Goal: Task Accomplishment & Management: Manage account settings

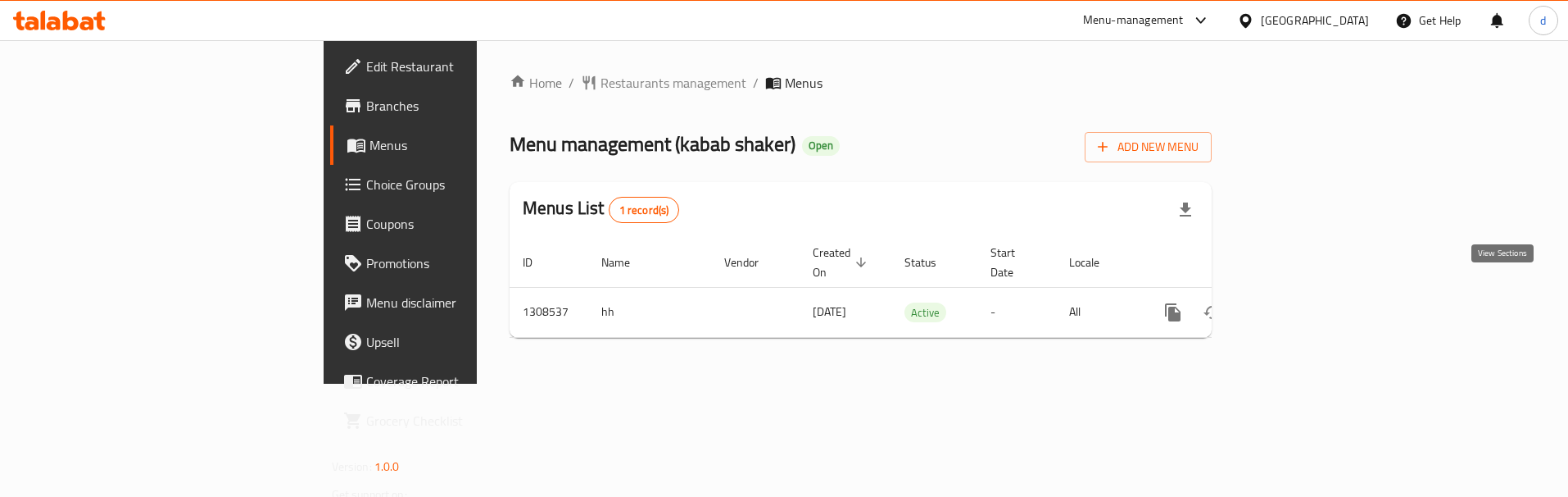
click at [1299, 305] on icon "enhanced table" at bounding box center [1292, 312] width 15 height 15
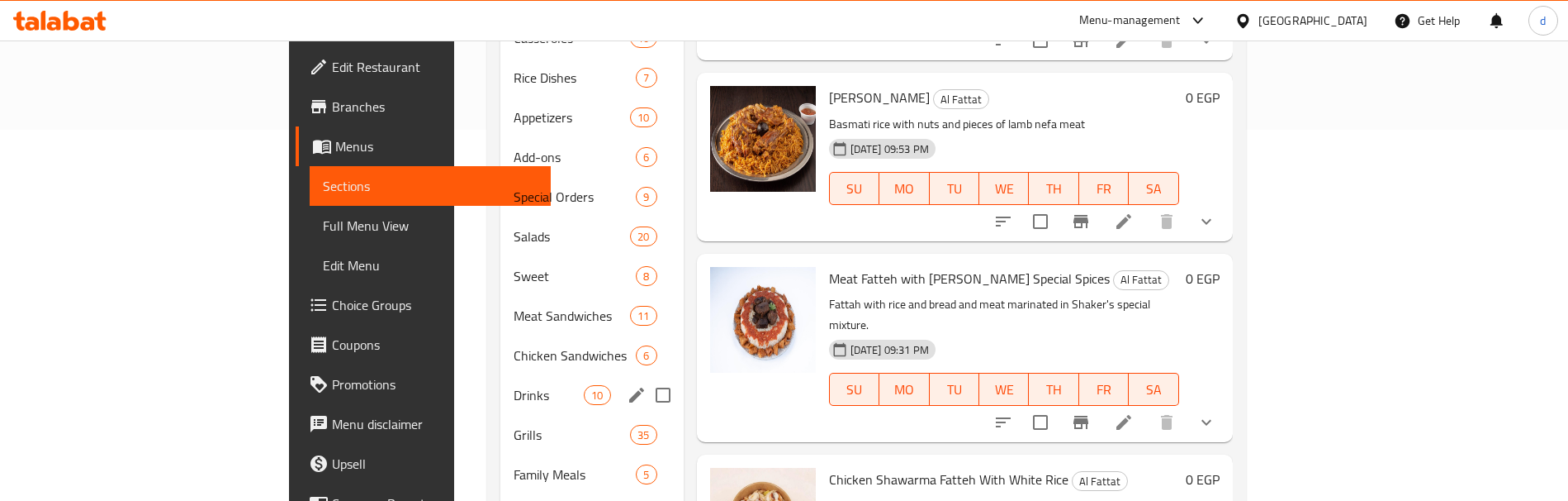
scroll to position [330, 0]
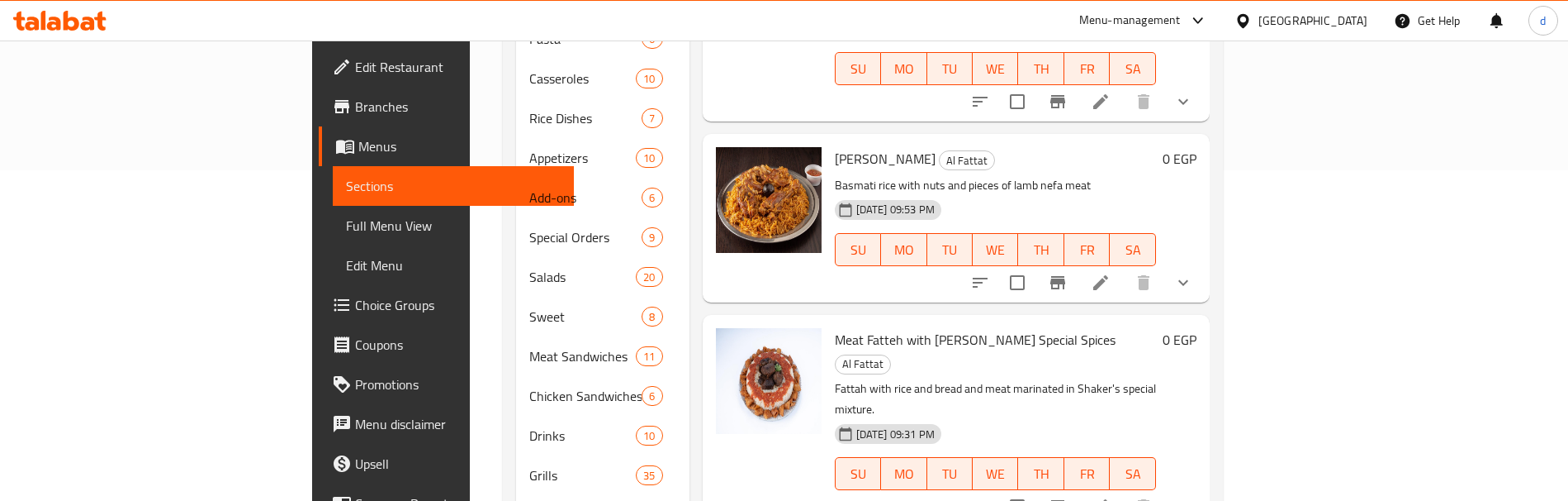
click at [318, 317] on link "Choice Groups" at bounding box center [445, 304] width 255 height 39
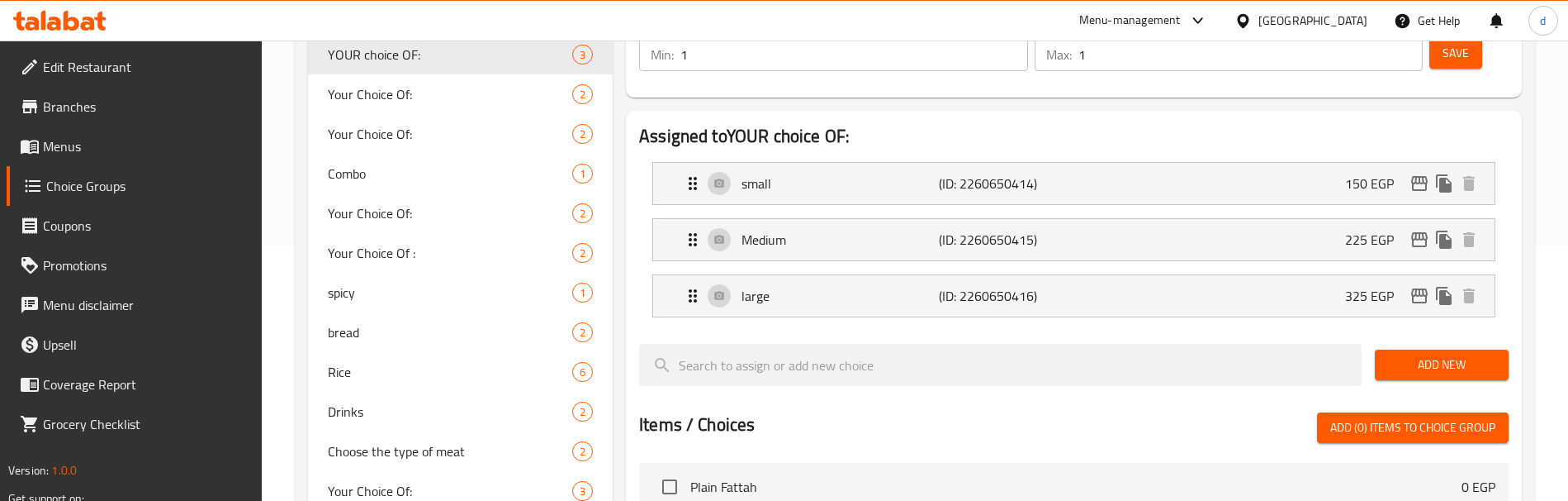
scroll to position [248, 0]
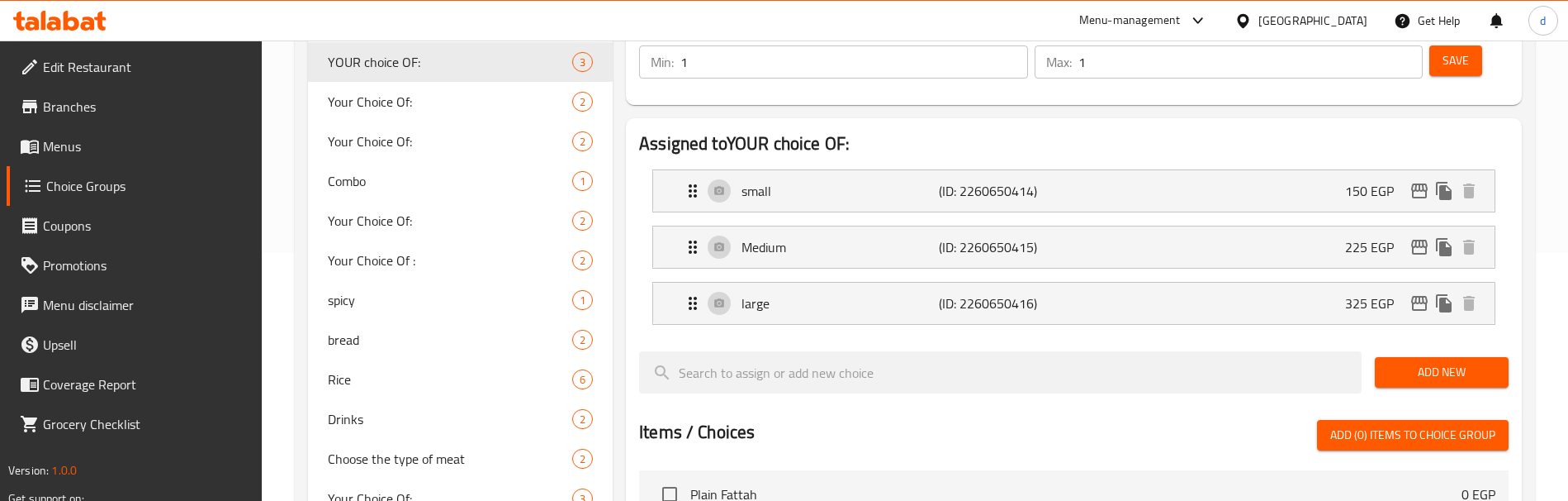
click at [83, 152] on span "Menus" at bounding box center [145, 146] width 206 height 20
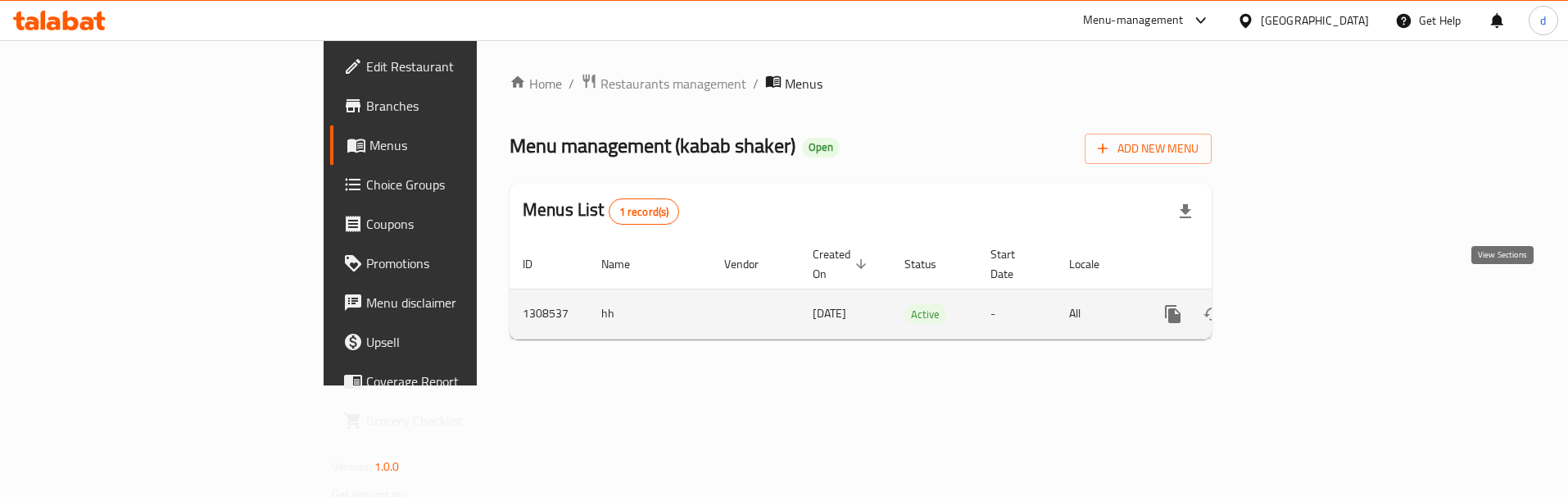
click at [1311, 298] on link "enhanced table" at bounding box center [1291, 314] width 39 height 39
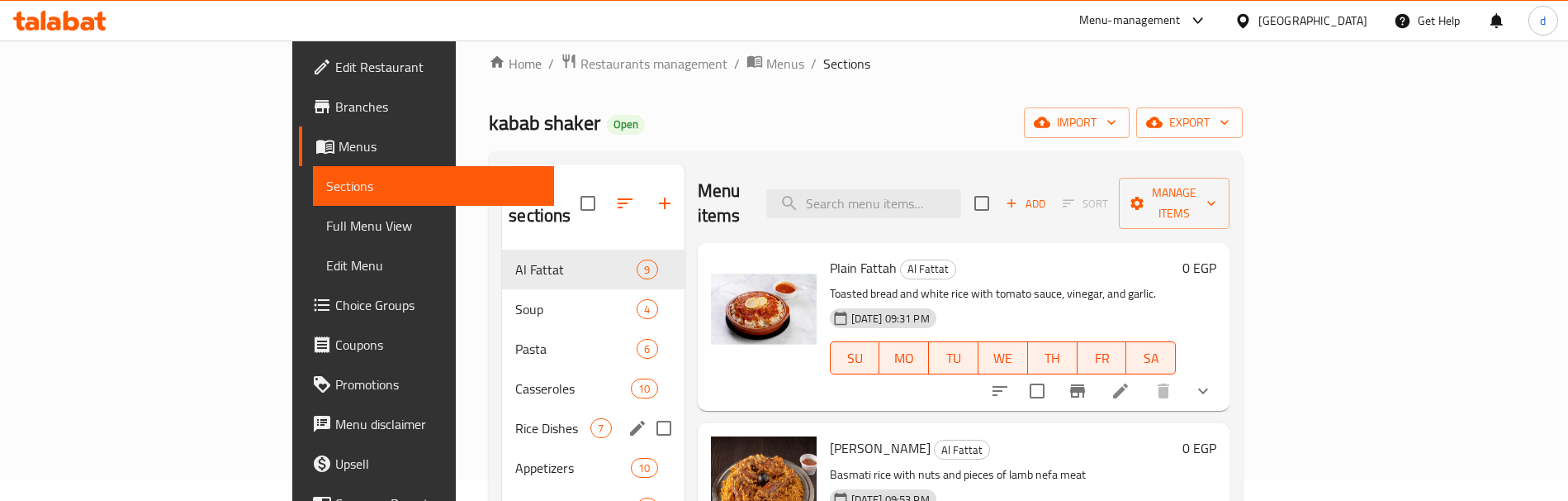
scroll to position [19, 0]
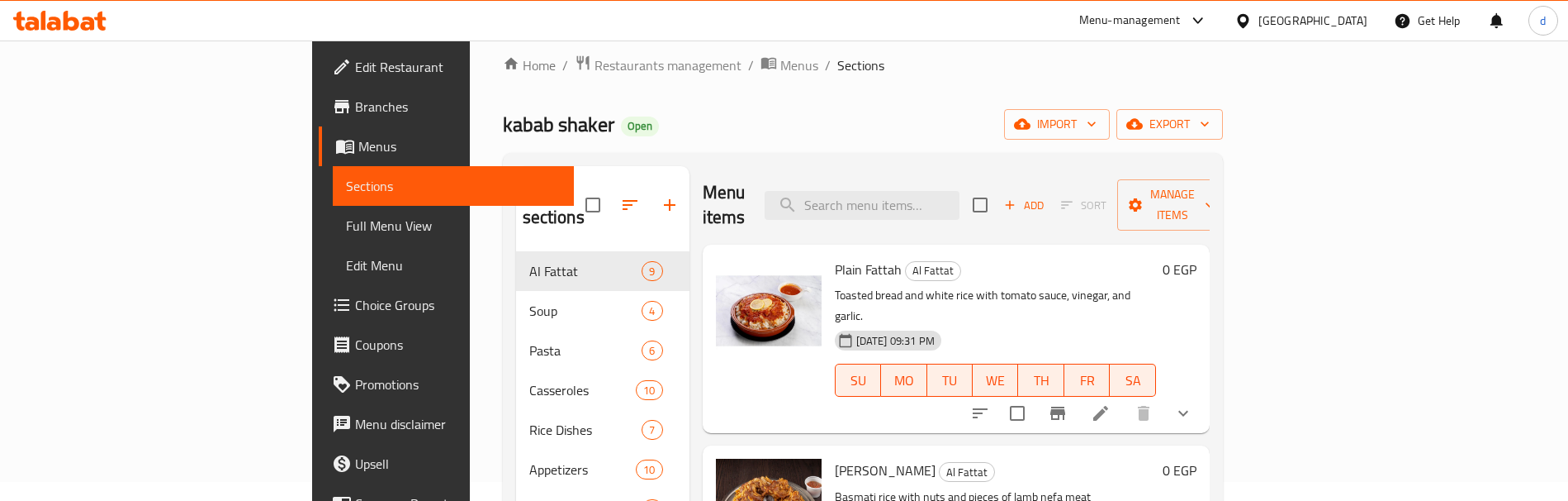
click at [318, 133] on link "Menus" at bounding box center [445, 146] width 255 height 39
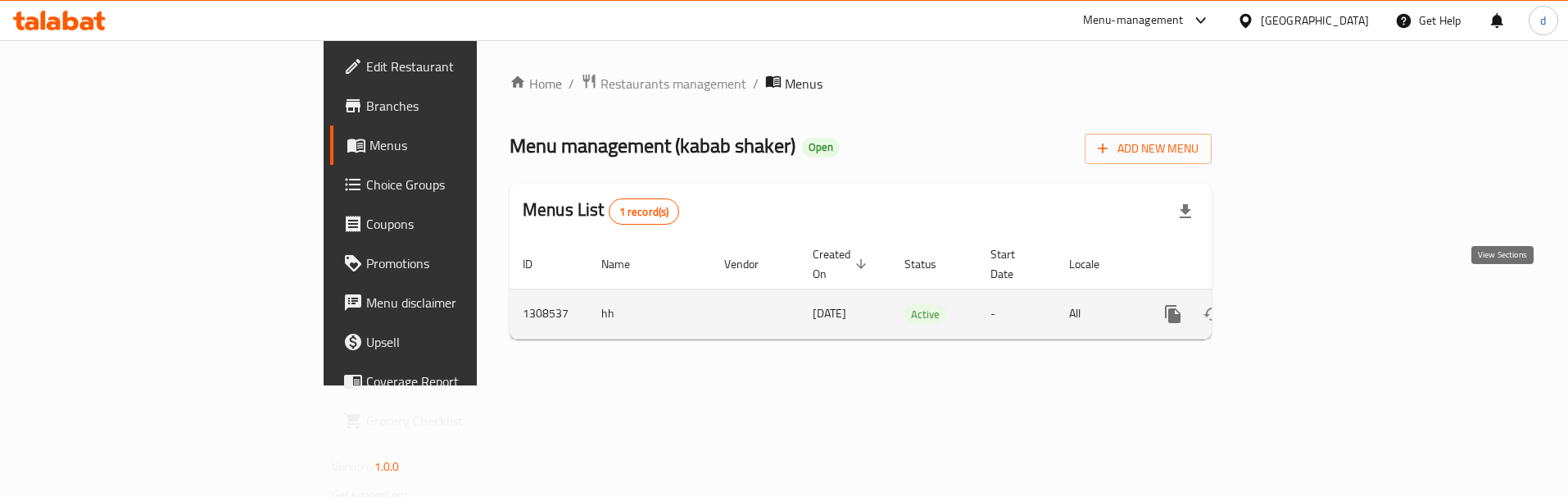
click at [1301, 304] on icon "enhanced table" at bounding box center [1292, 314] width 20 height 20
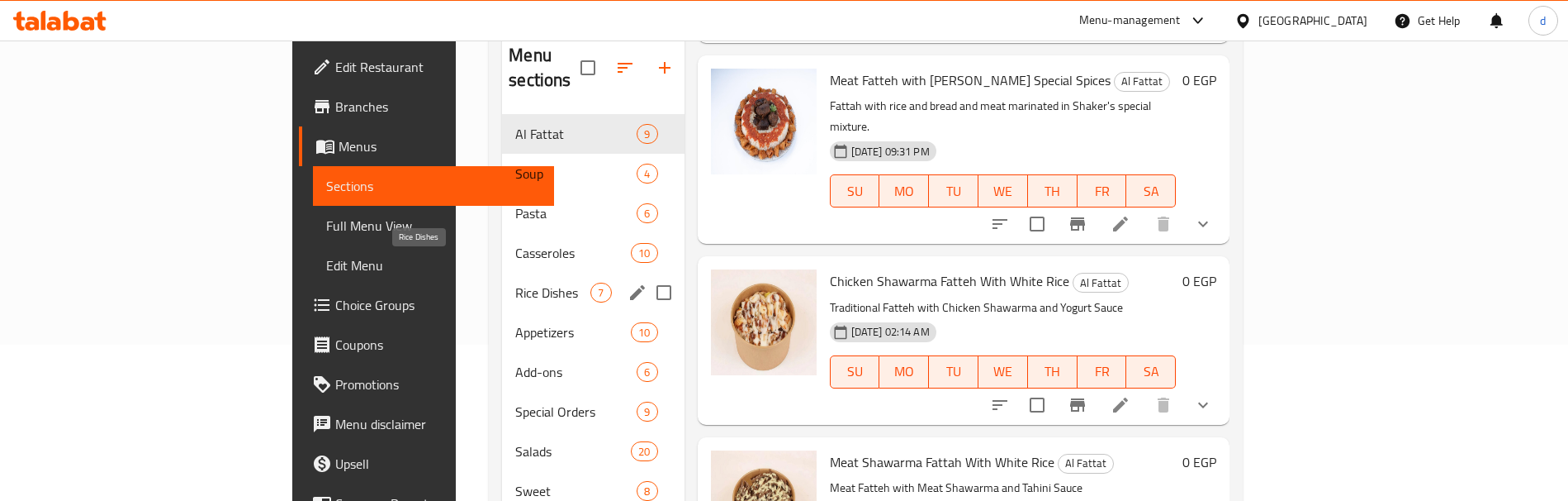
scroll to position [248, 0]
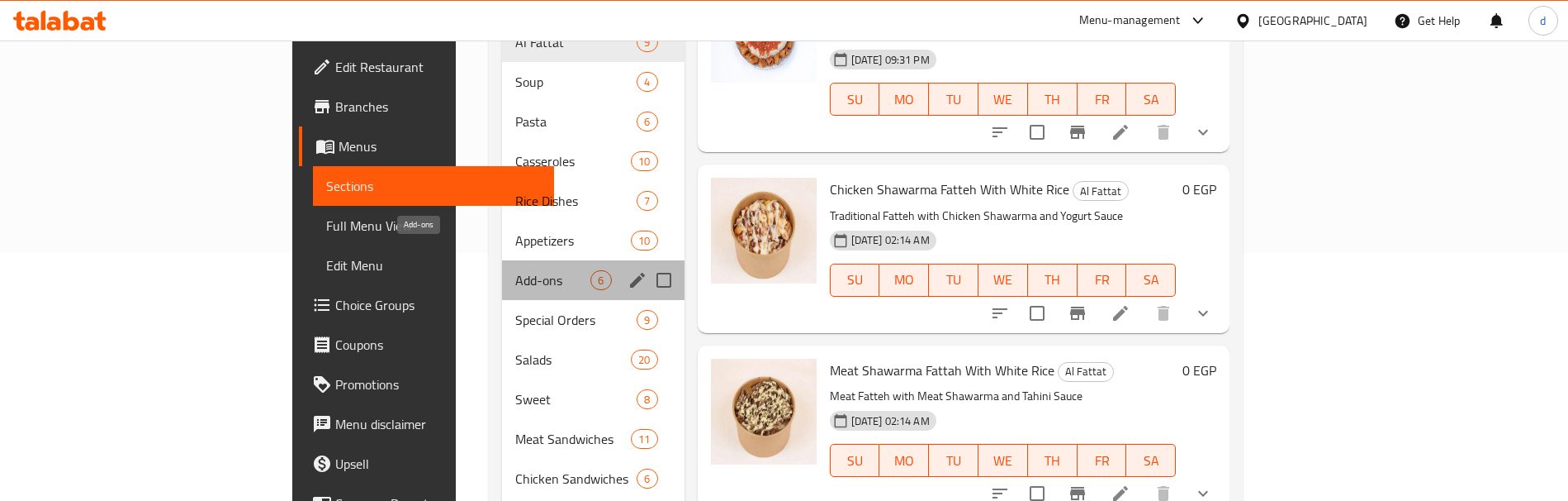
click at [515, 270] on span "Add-ons" at bounding box center [552, 280] width 75 height 20
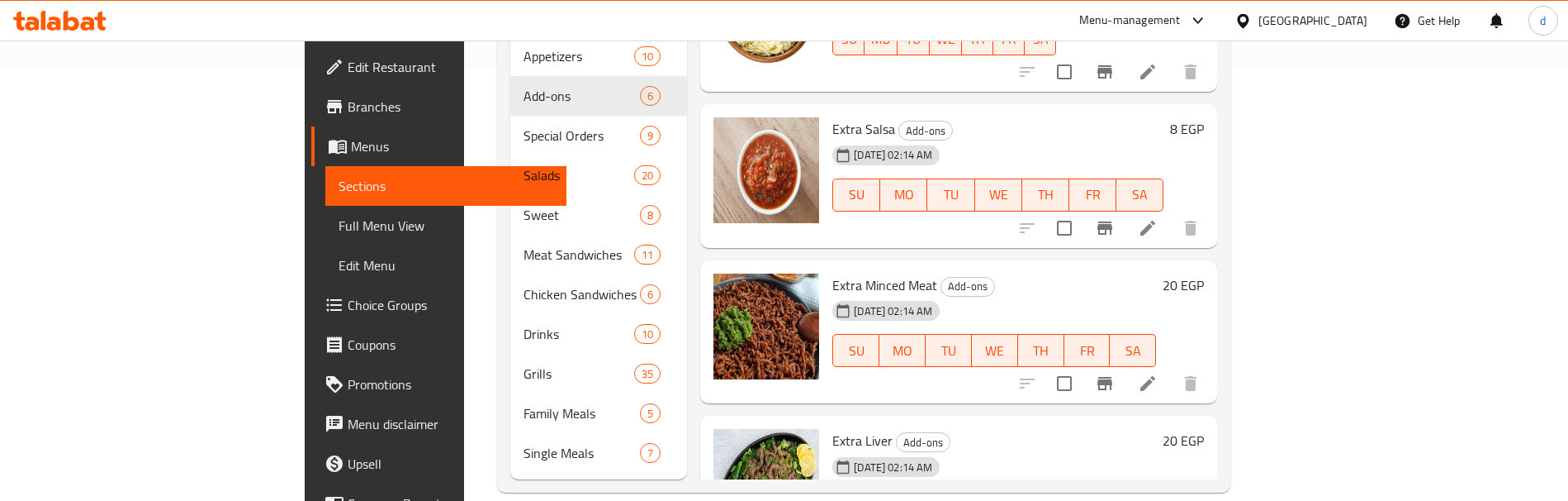
scroll to position [27, 0]
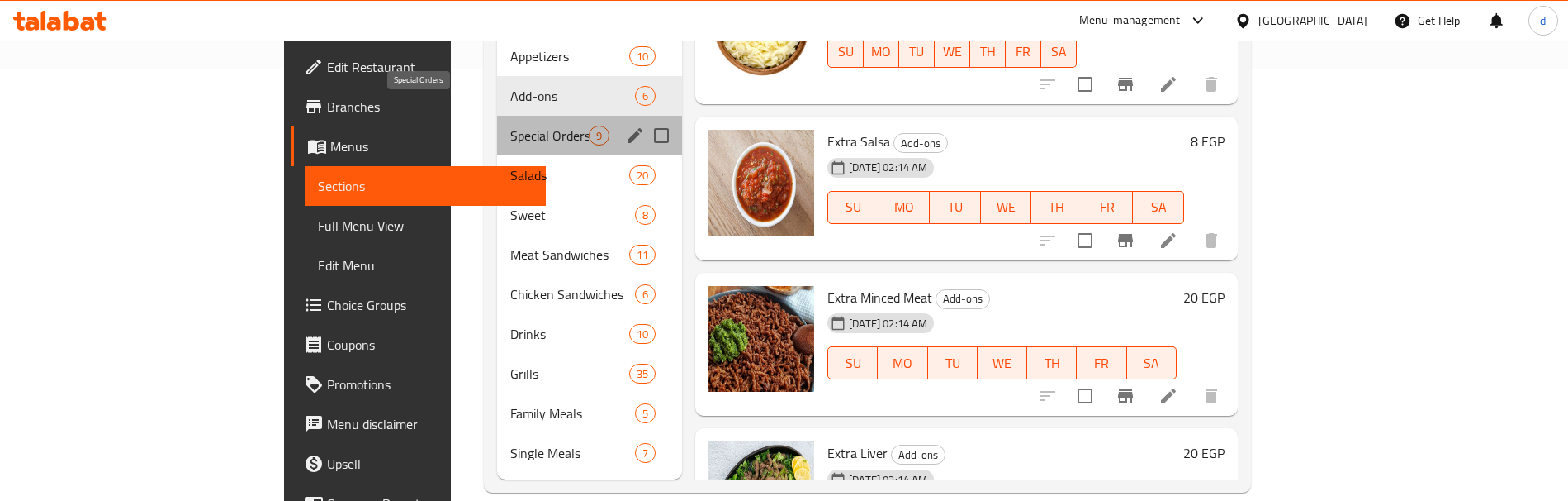
click at [510, 125] on span "Special Orders" at bounding box center [549, 135] width 79 height 20
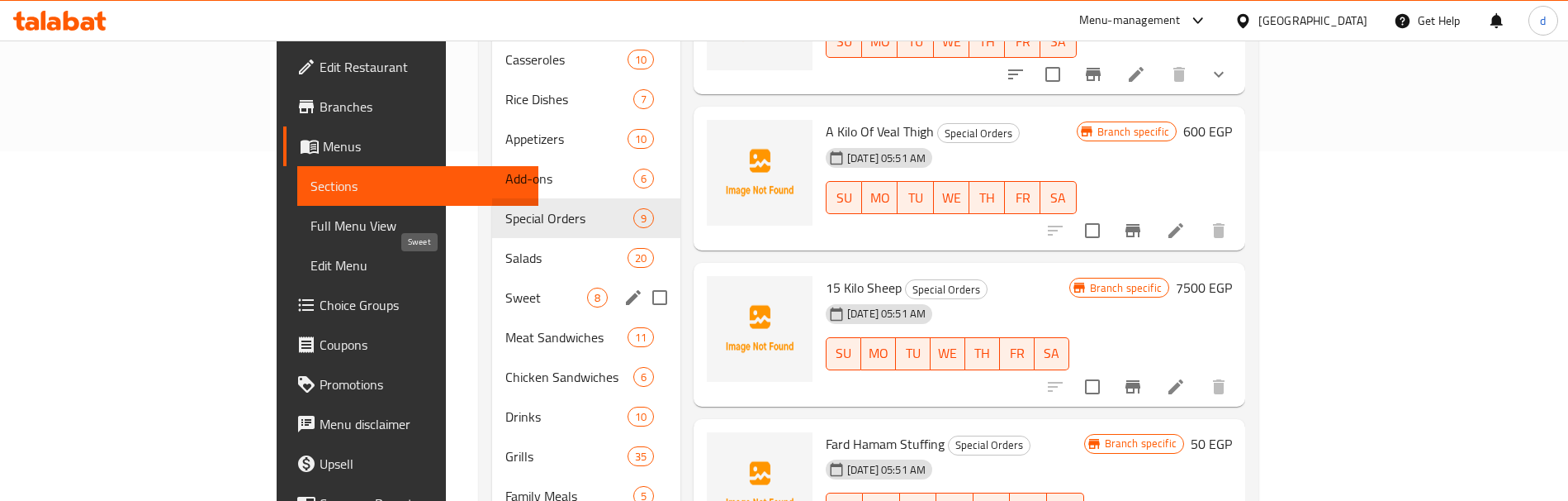
scroll to position [432, 0]
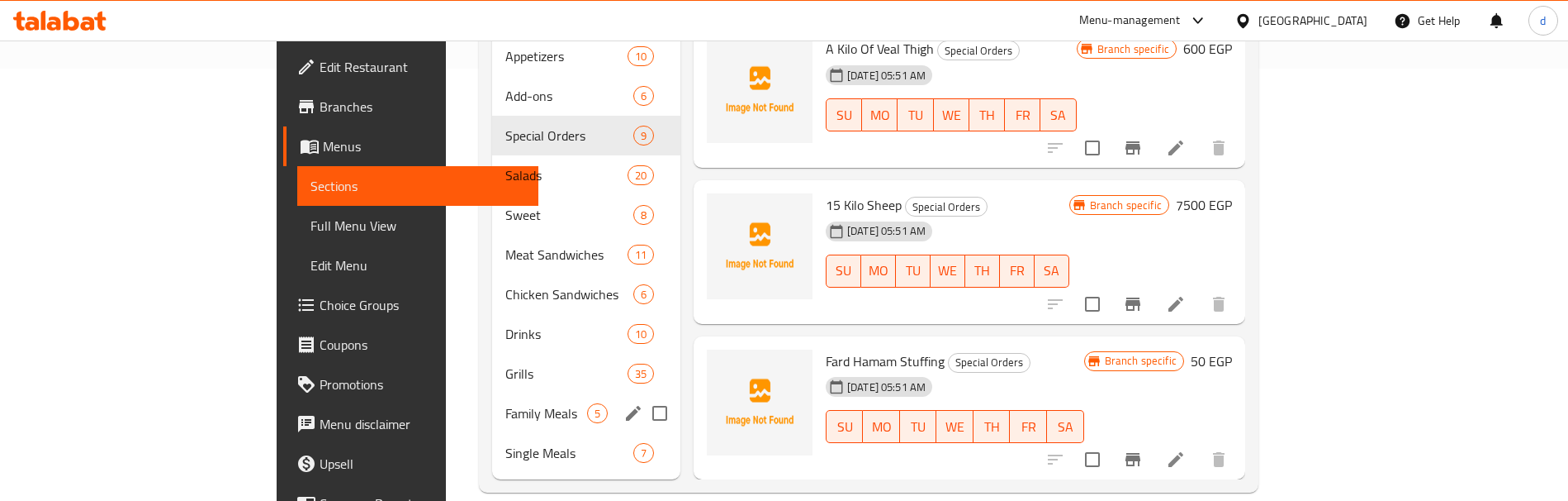
click at [492, 400] on div "Family Meals 5" at bounding box center [586, 412] width 188 height 39
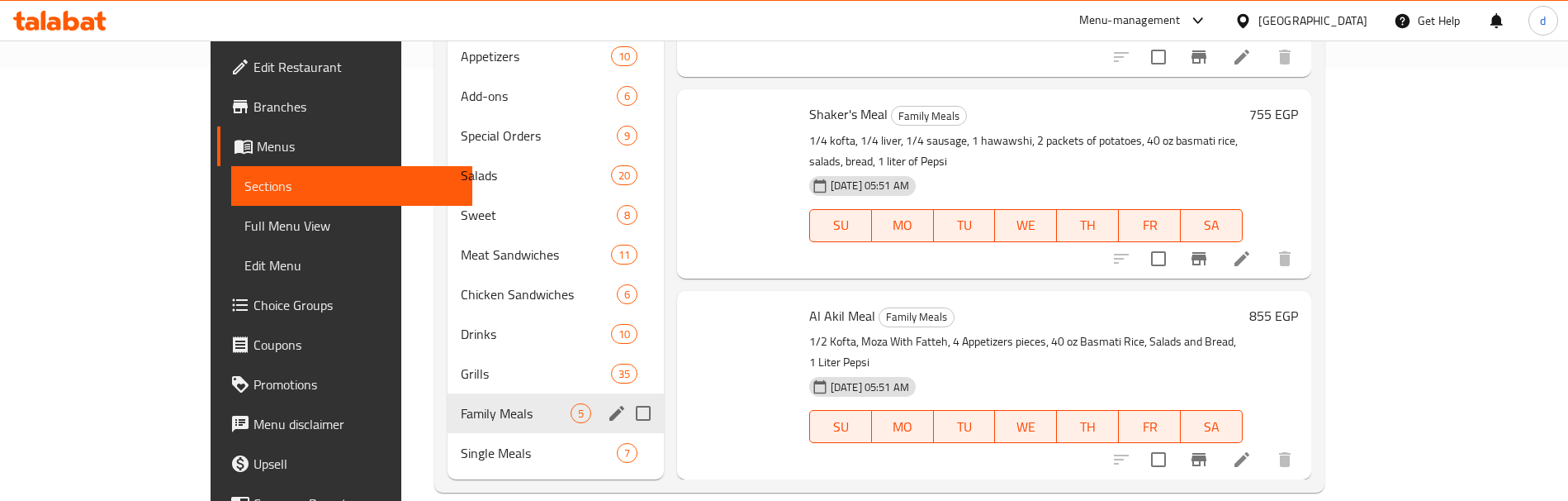
scroll to position [242, 0]
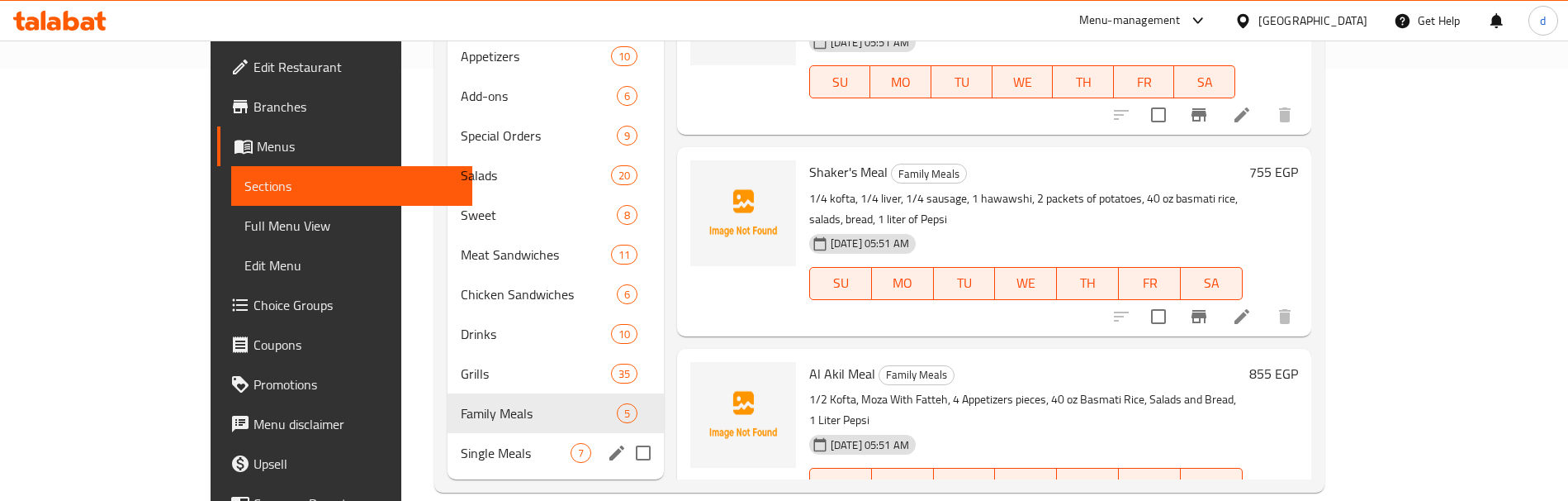
click at [447, 433] on div "Single Meals 7" at bounding box center [555, 452] width 216 height 39
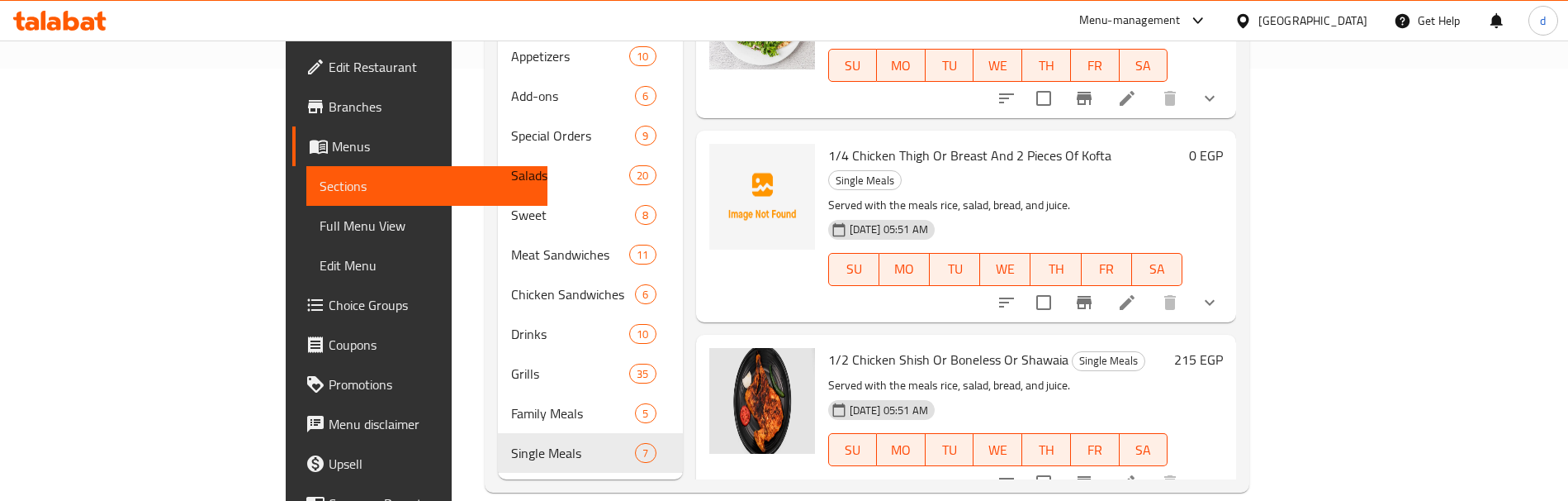
click at [319, 223] on span "Full Menu View" at bounding box center [426, 226] width 215 height 20
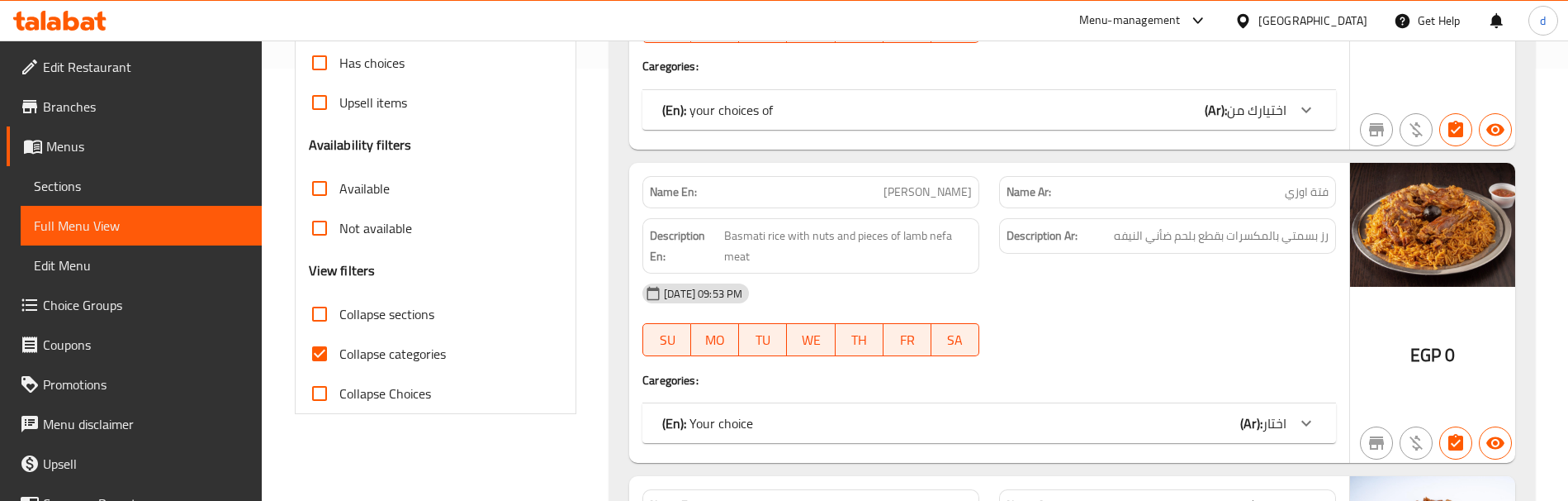
click at [113, 228] on span "Full Menu View" at bounding box center [140, 226] width 215 height 20
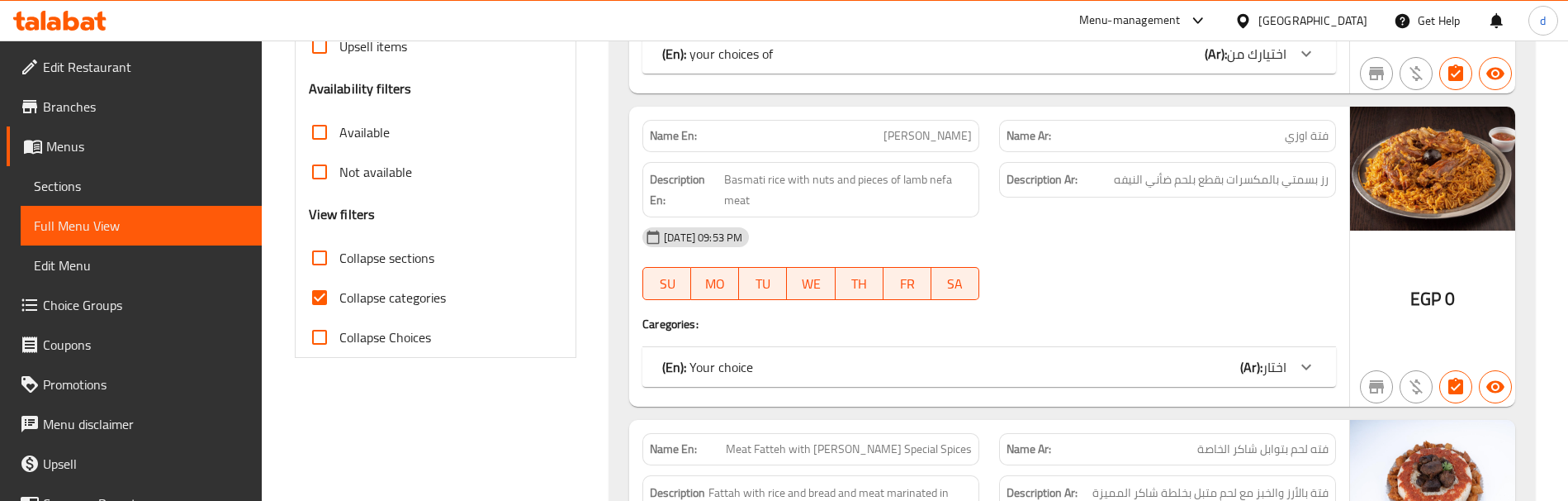
scroll to position [496, 0]
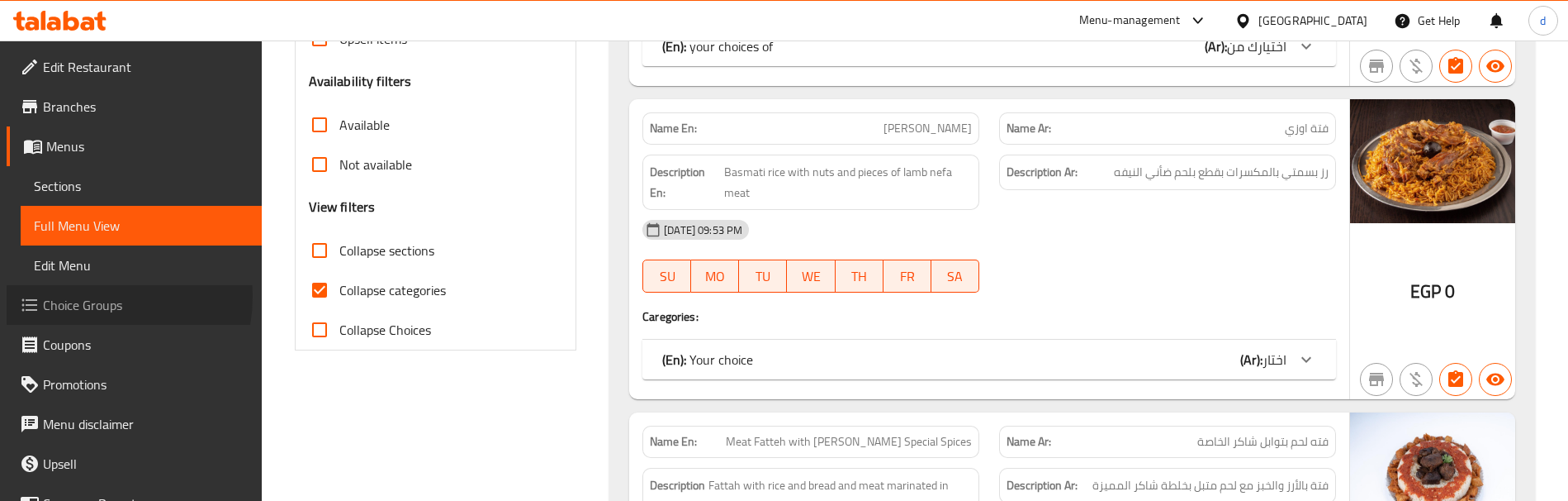
click at [88, 297] on span "Choice Groups" at bounding box center [145, 305] width 206 height 20
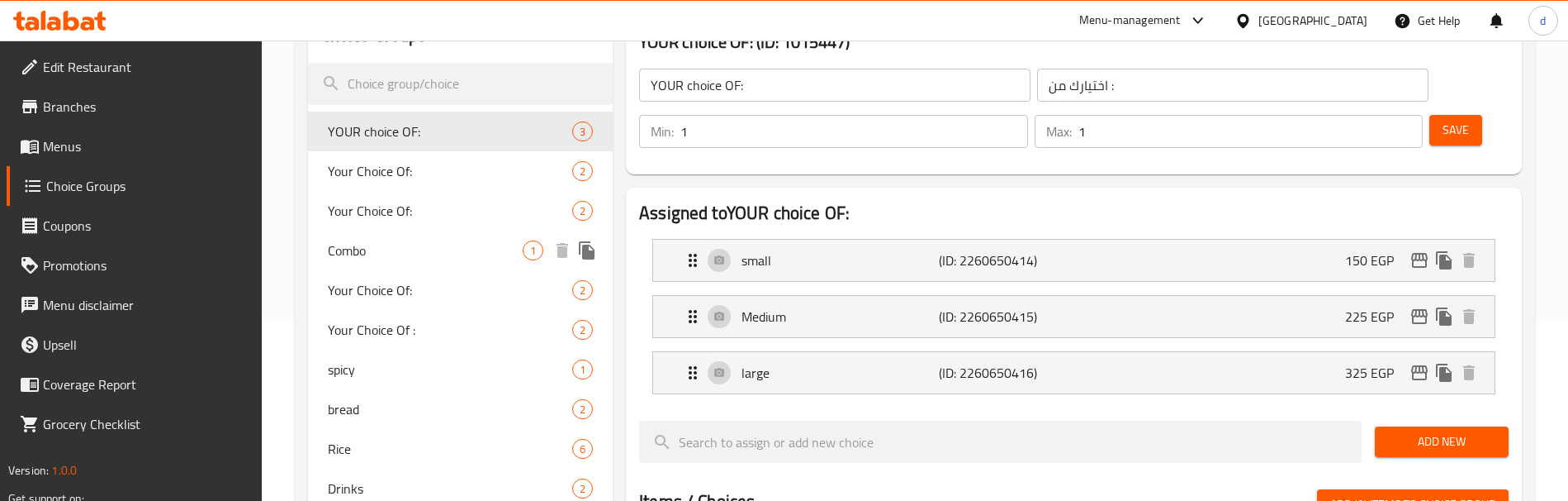
scroll to position [151, 0]
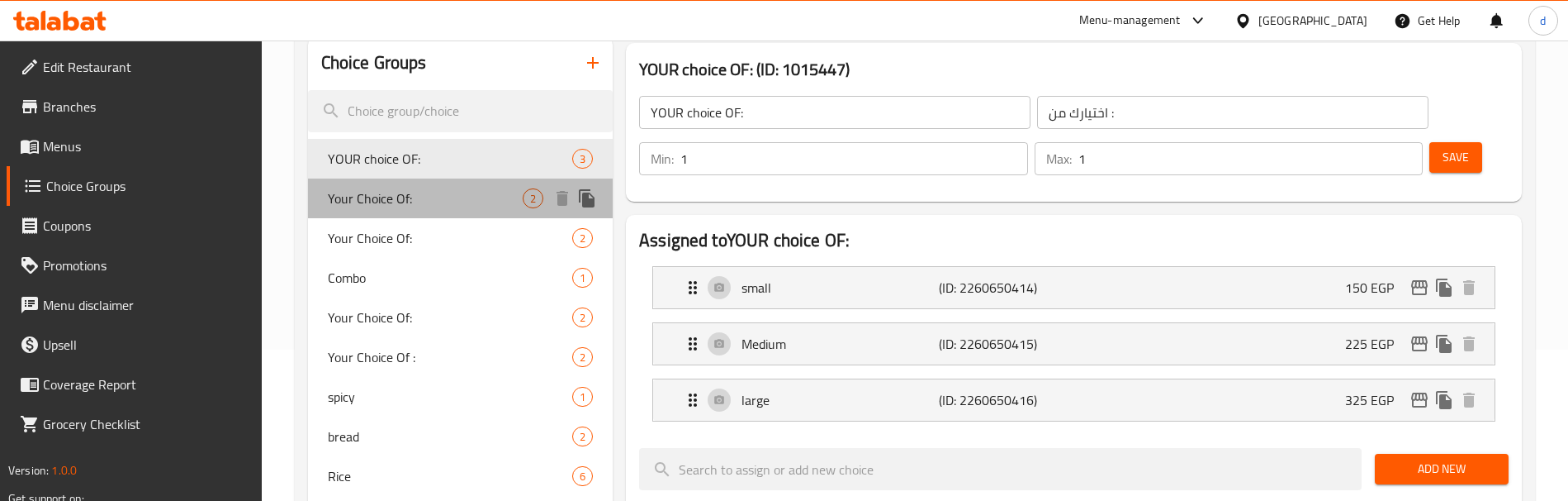
click at [413, 191] on span "Your Choice Of:" at bounding box center [425, 198] width 195 height 20
type input "Your Choice Of:"
type input "اختيارك من:"
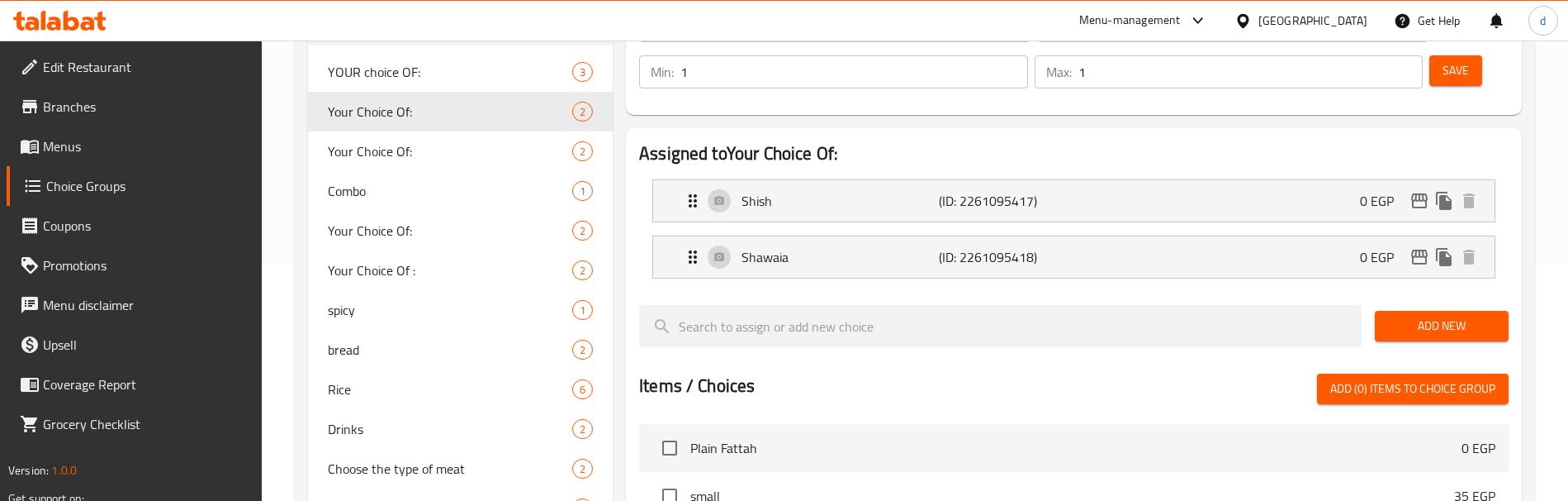
scroll to position [248, 0]
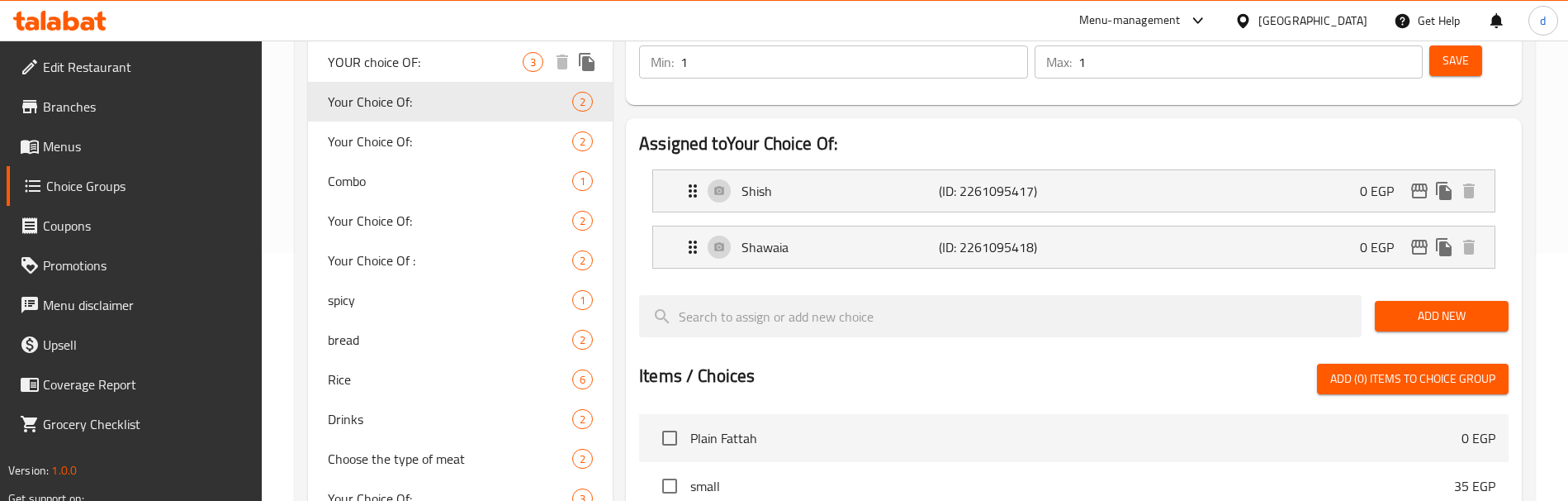
click at [439, 72] on div "YOUR choice OF: 3" at bounding box center [460, 61] width 305 height 39
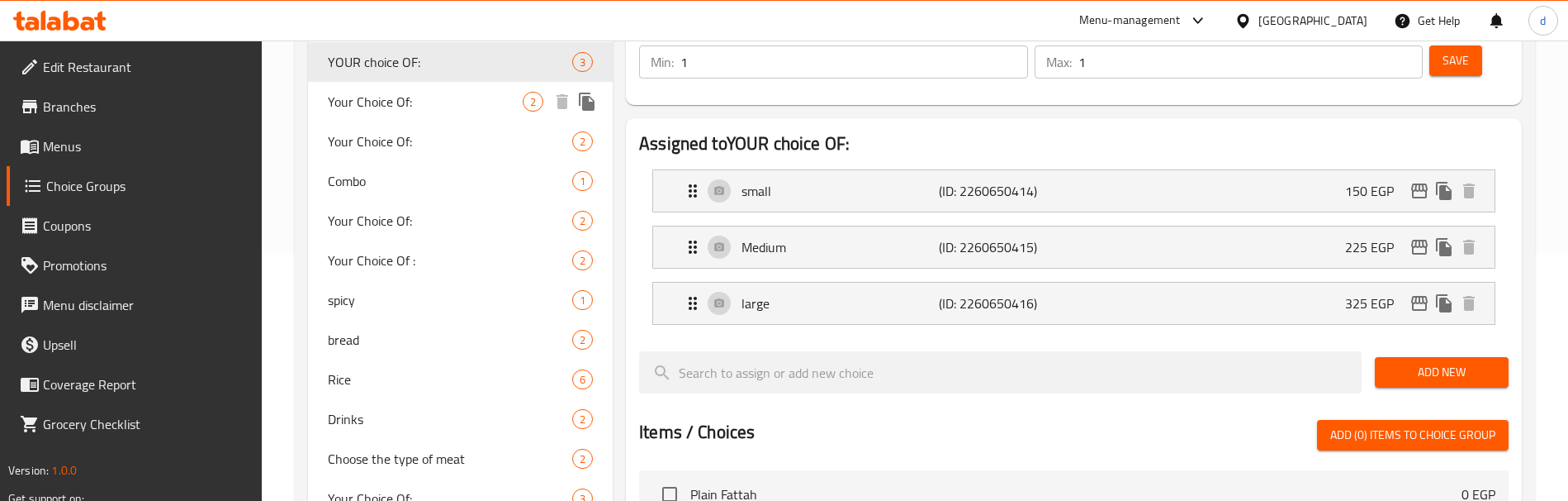
type input "YOUR choice OF:"
type input "اختيارك من :"
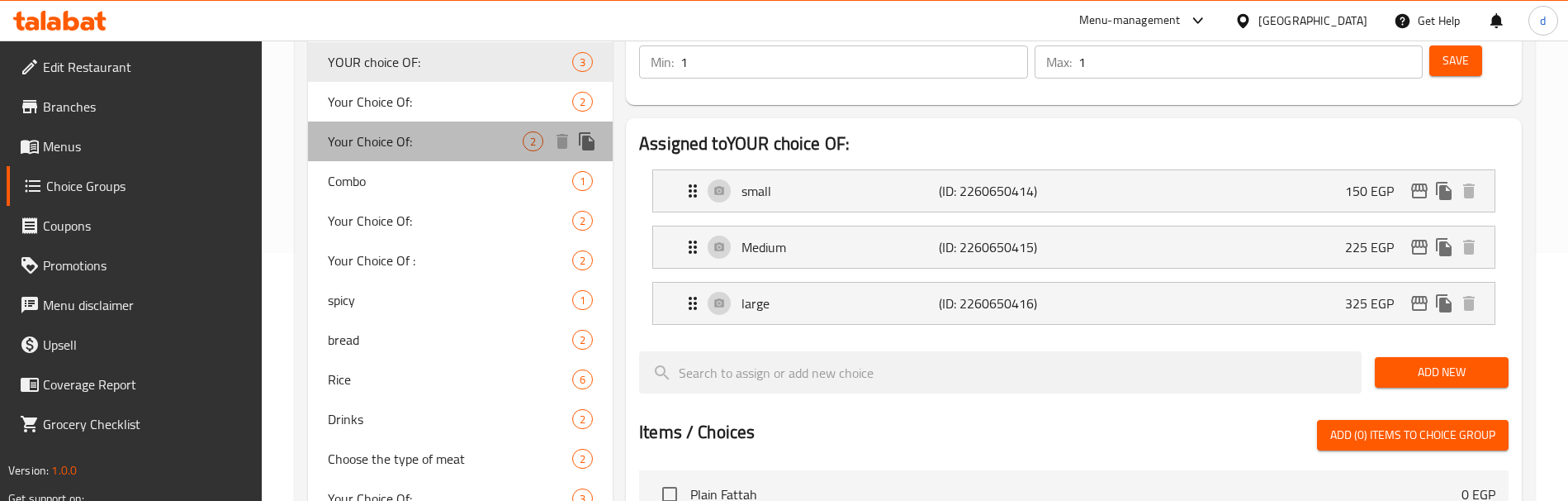
click at [452, 156] on div "Your Choice Of: 2" at bounding box center [460, 141] width 305 height 39
type input "Your Choice Of:"
type input "اختيارك من:"
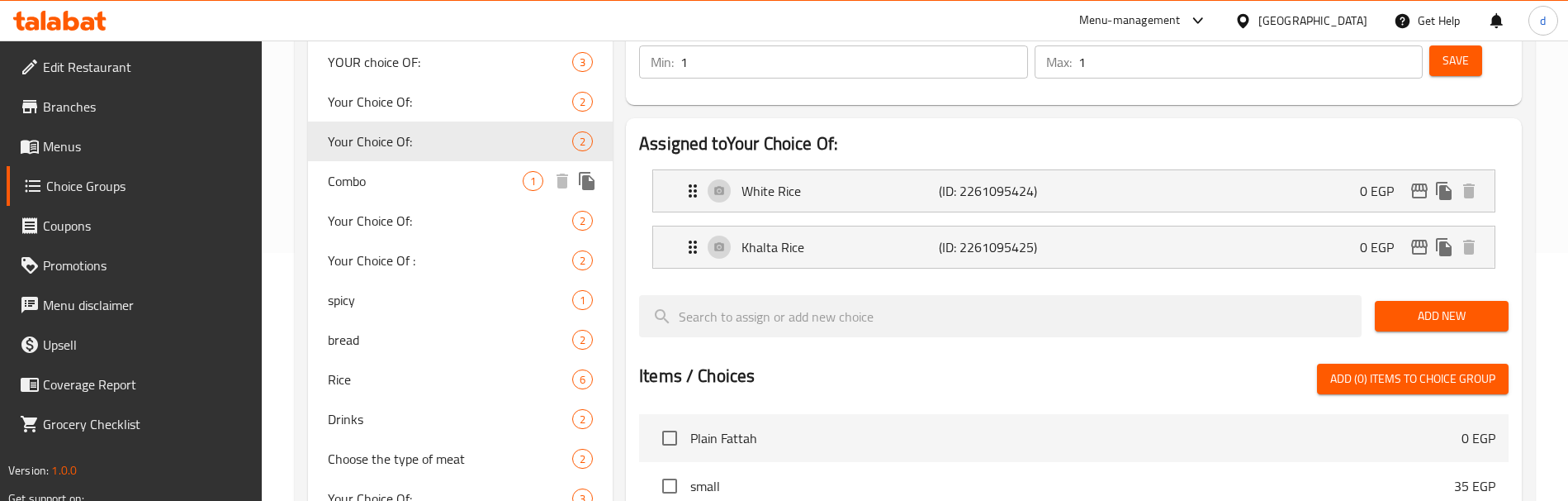
click at [450, 176] on span "Combo" at bounding box center [425, 181] width 195 height 20
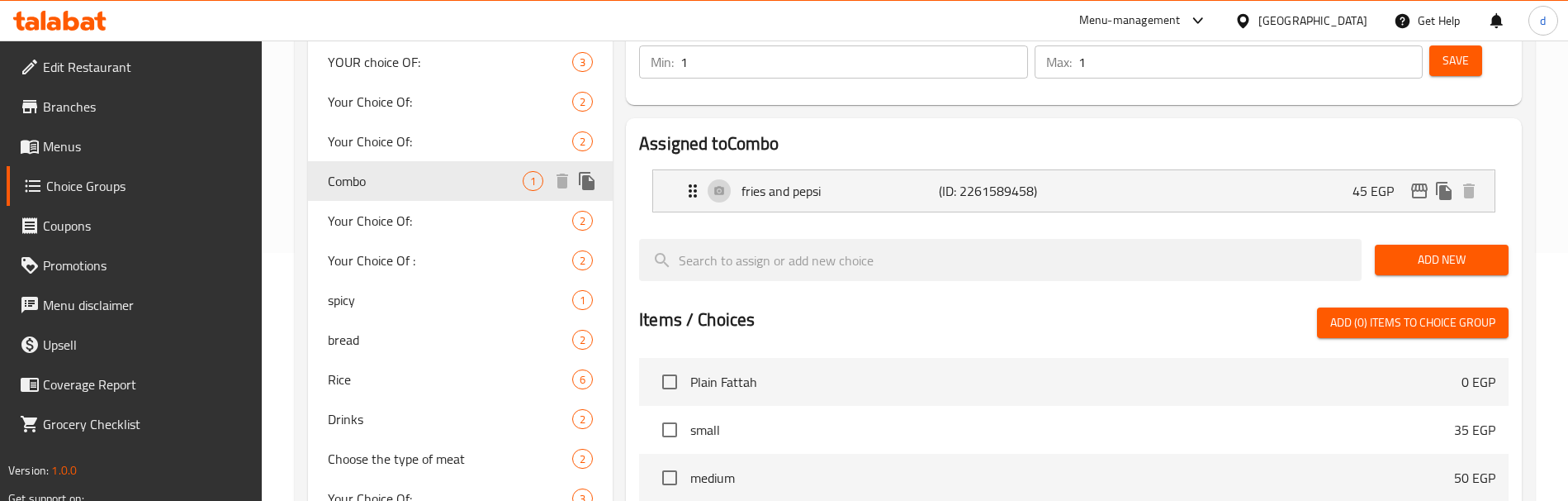
type input "Combo"
type input "كومبو"
type input "0"
click at [441, 212] on span "Your Choice Of:" at bounding box center [425, 221] width 195 height 20
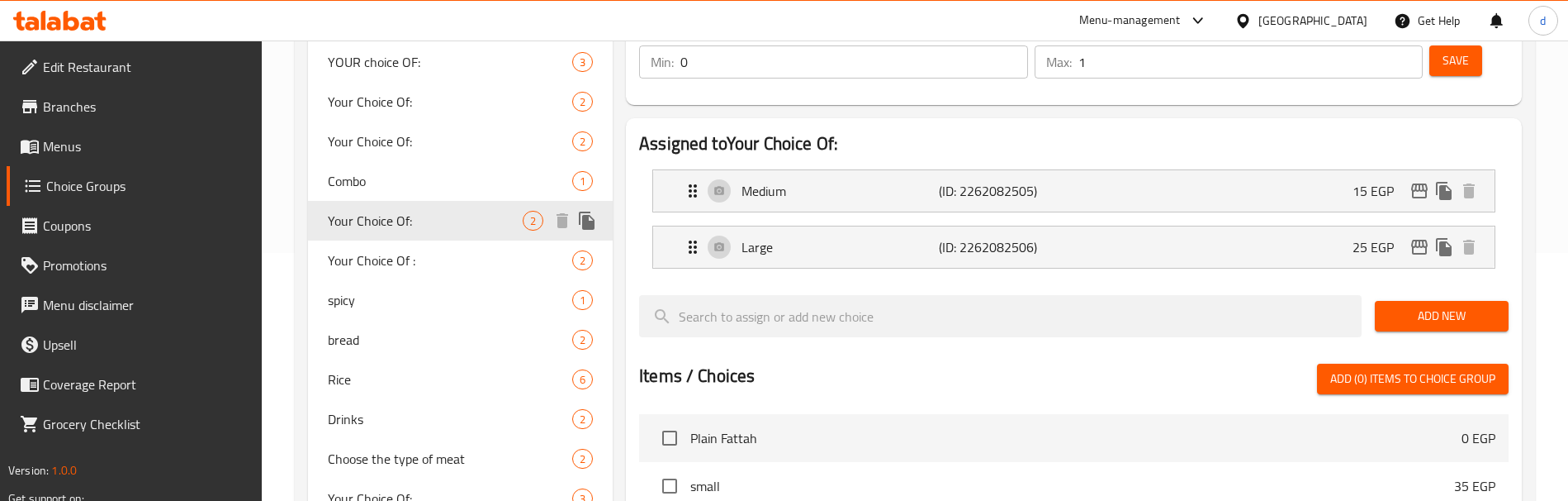
type input "Your Choice Of:"
type input "إختيارك من:"
type input "1"
click at [446, 245] on div "Your Choice Of : 2" at bounding box center [460, 259] width 305 height 39
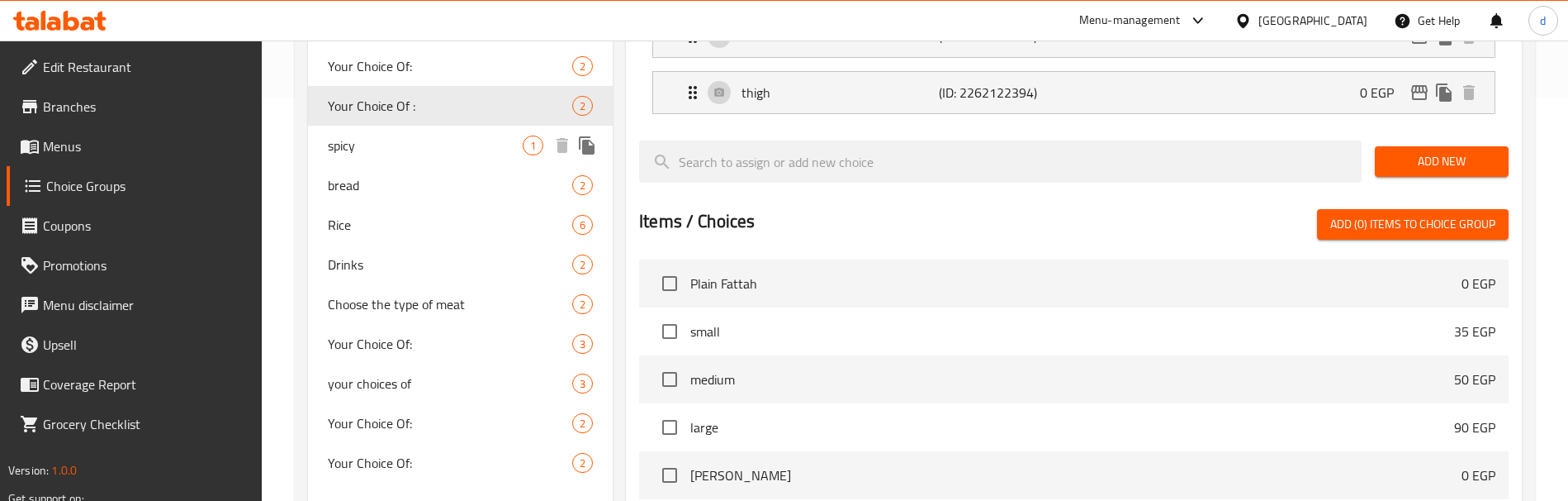
scroll to position [413, 0]
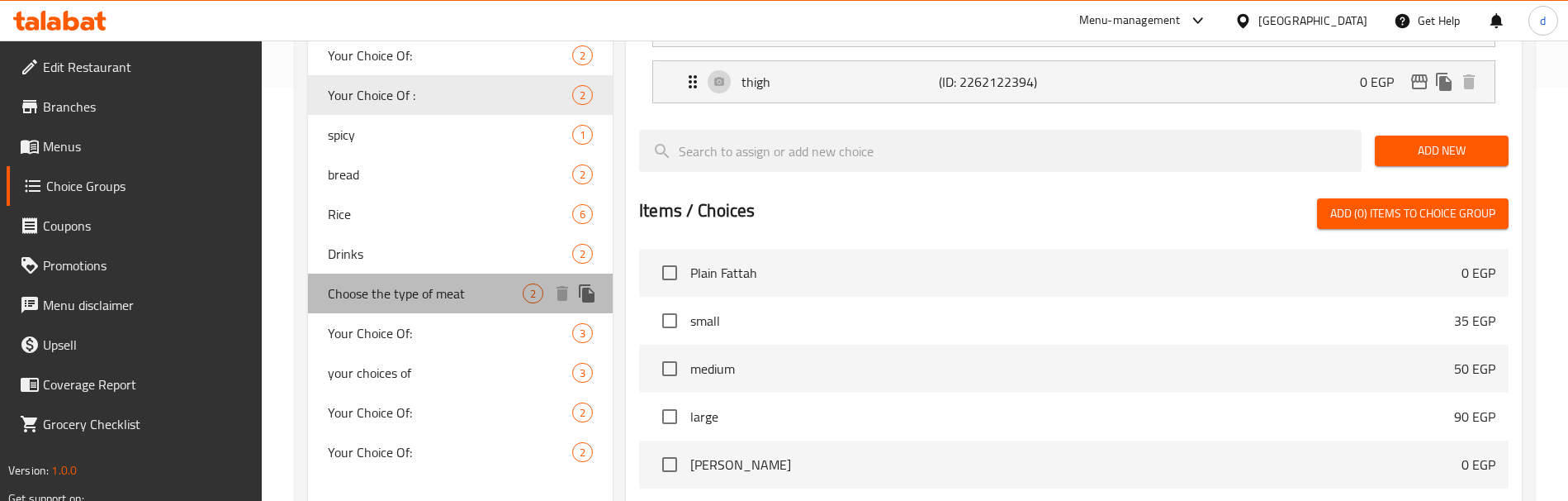
click at [415, 299] on span "Choose the type of meat" at bounding box center [425, 294] width 195 height 20
type input "Choose the type of meat"
type input "اختر نوع اللحم"
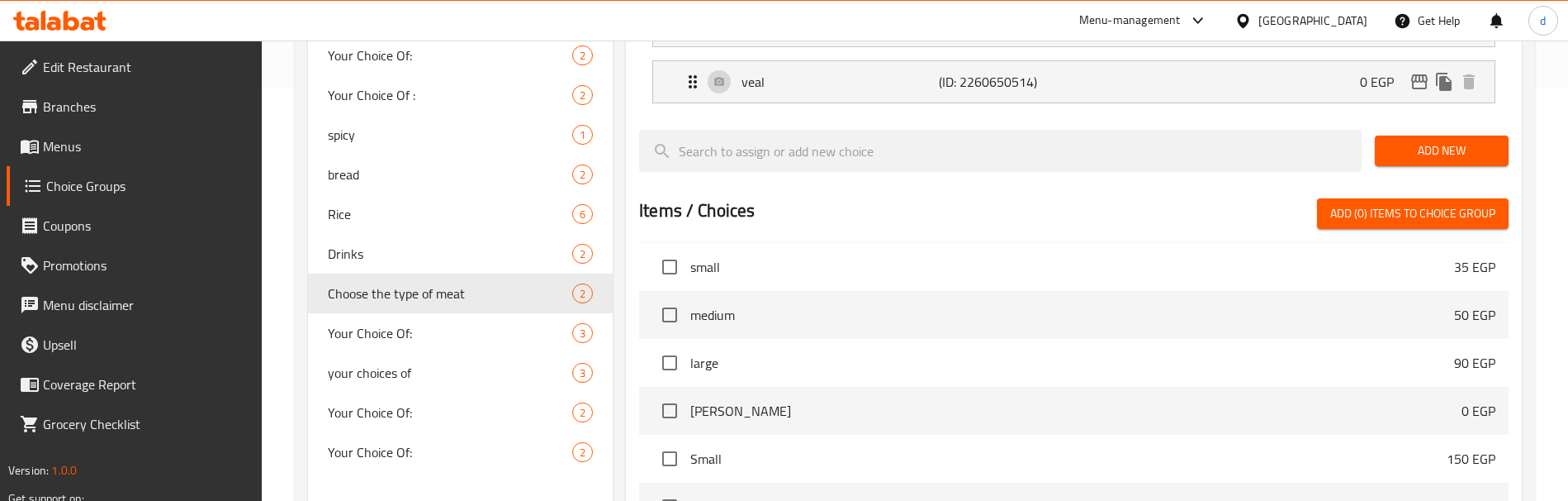
scroll to position [83, 0]
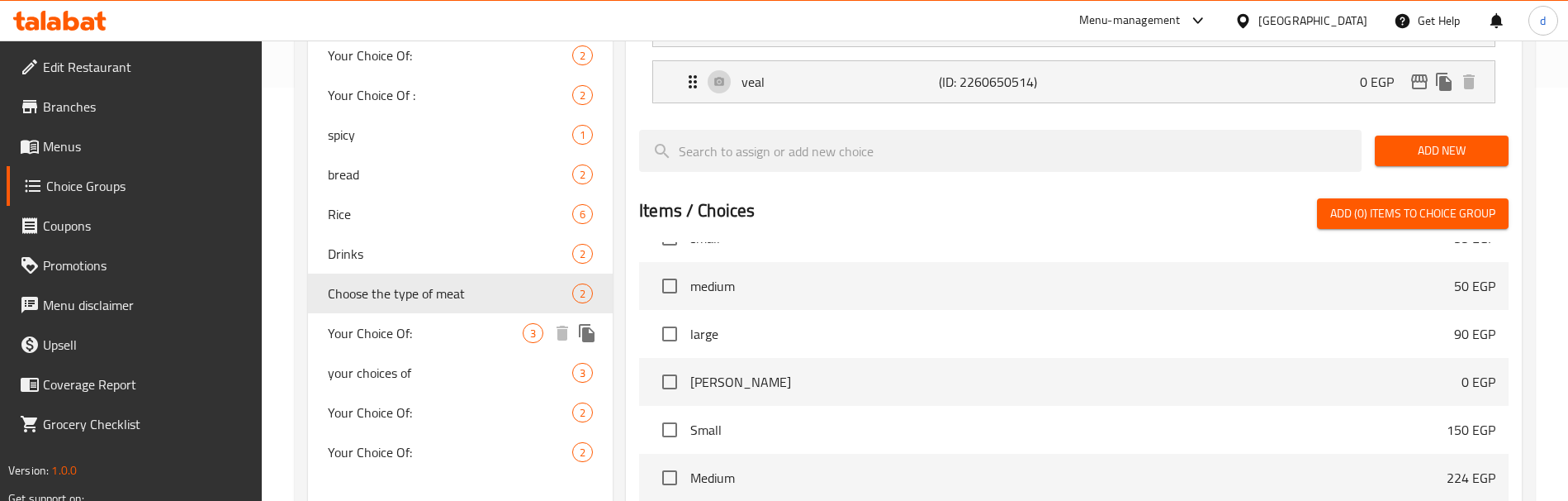
click at [481, 332] on span "Your Choice Of:" at bounding box center [425, 333] width 195 height 20
type input "Your Choice Of:"
type input "اختيارك من:"
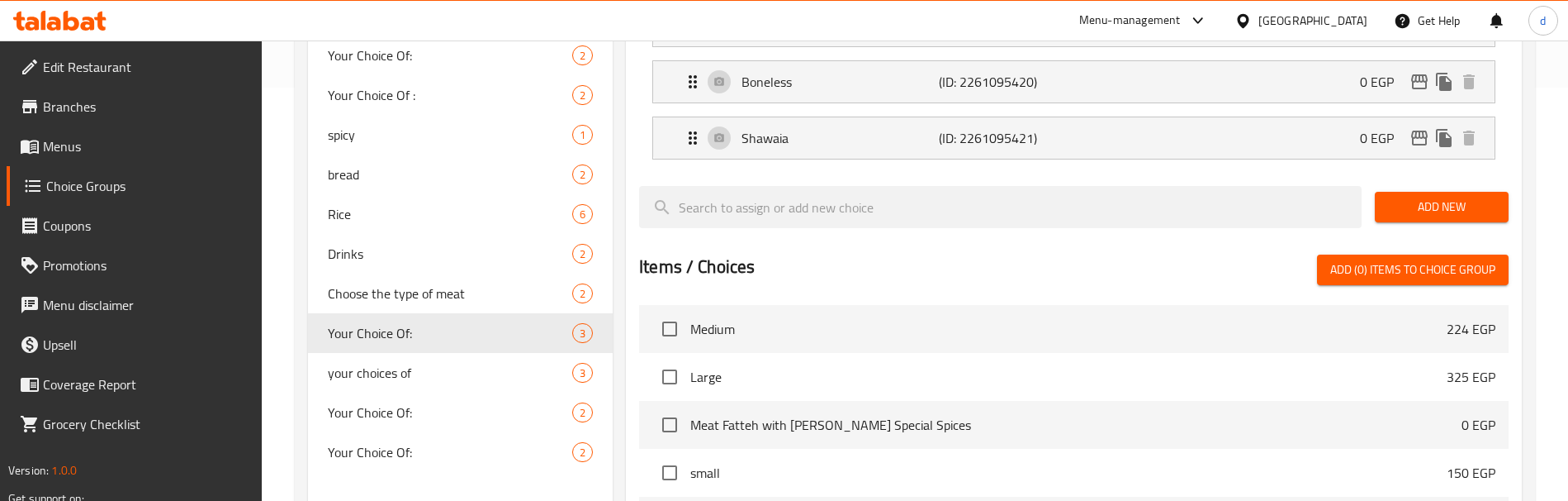
scroll to position [330, 0]
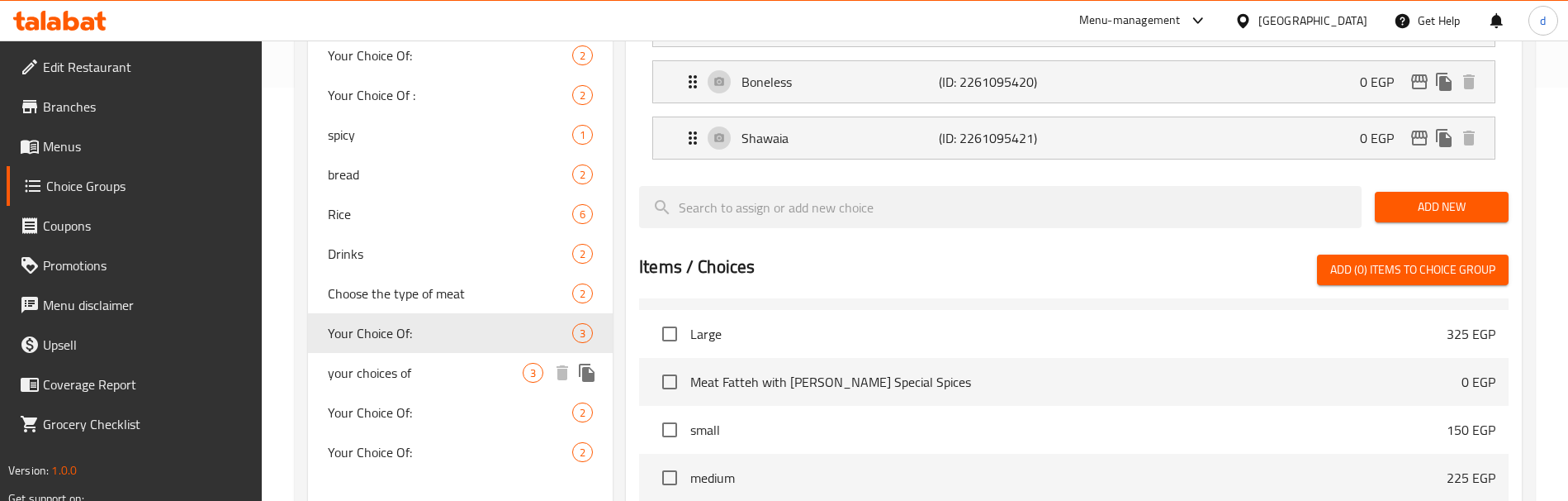
click at [501, 381] on span "your choices of" at bounding box center [425, 373] width 195 height 20
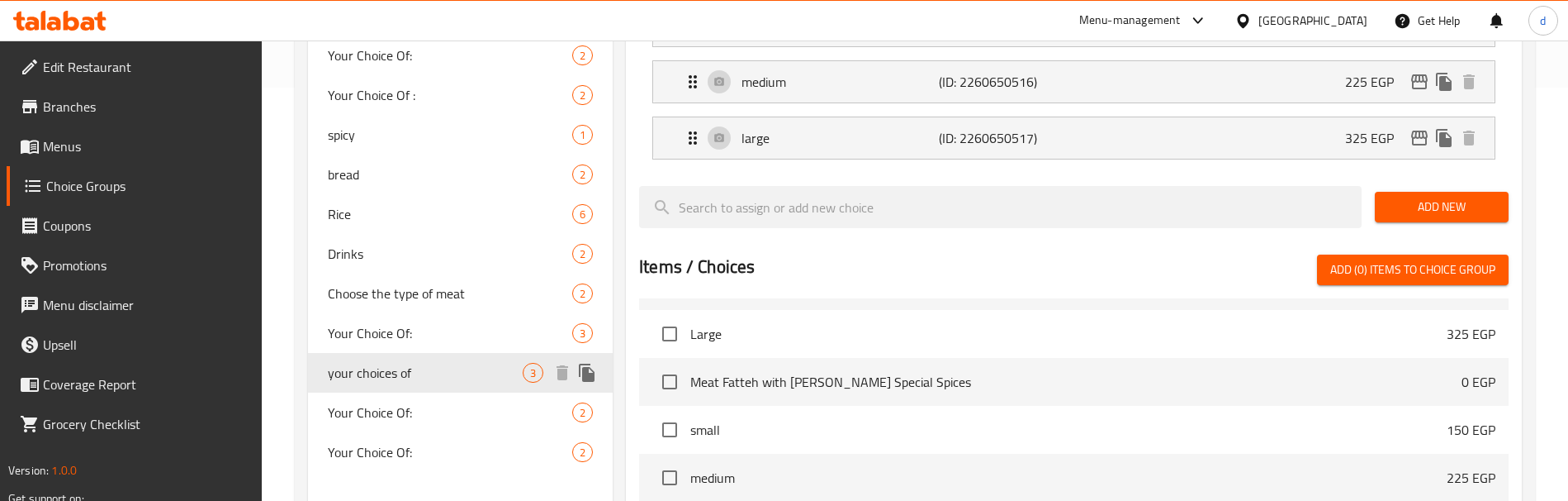
type input "your choices of"
type input "اختيارك من"
click at [165, 135] on link "Menus" at bounding box center [134, 146] width 255 height 39
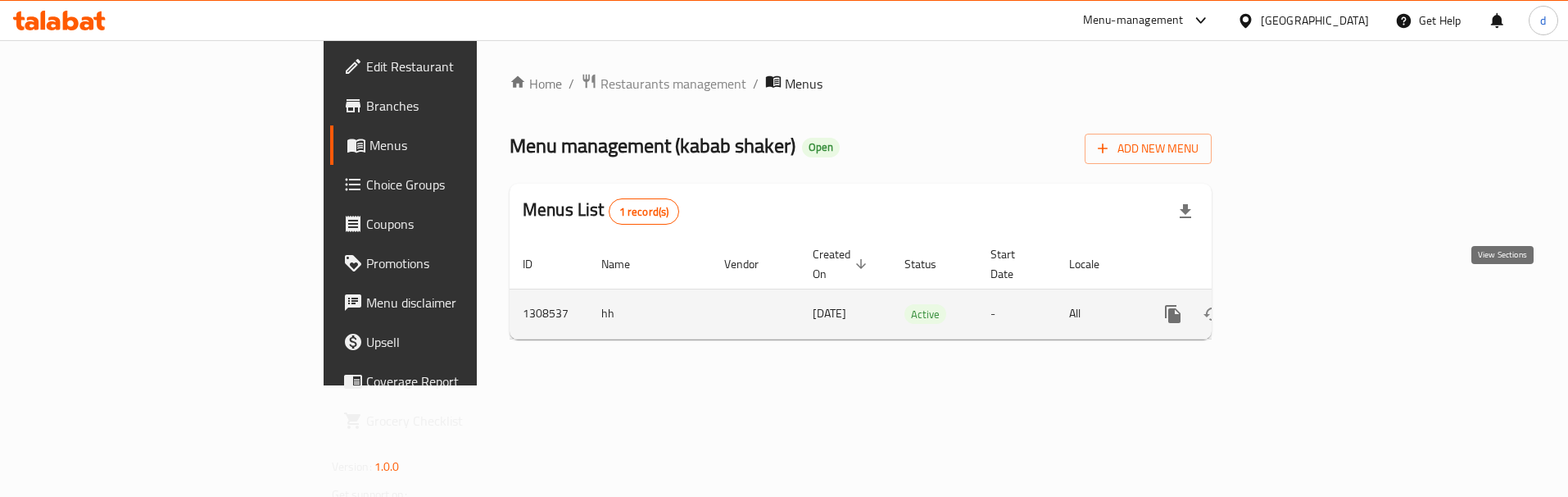
click at [1299, 306] on icon "enhanced table" at bounding box center [1292, 314] width 15 height 15
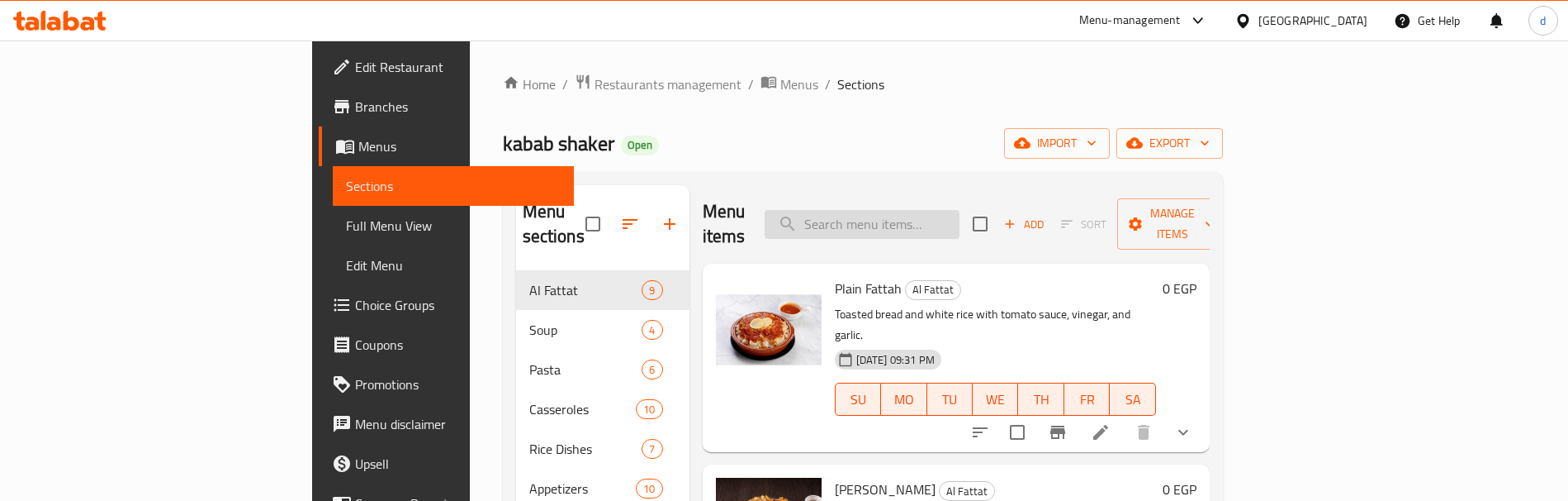
click at [938, 217] on input "search" at bounding box center [862, 224] width 195 height 29
paste input "Kebab Veal"
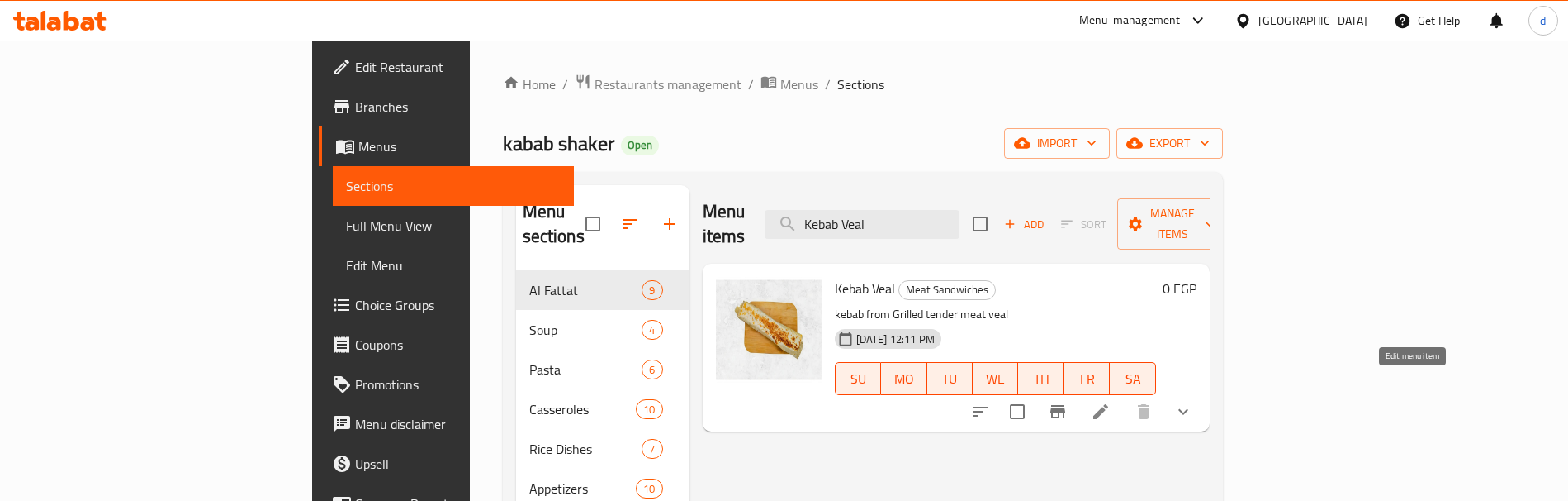
type input "Kebab Veal"
click at [1110, 401] on icon at bounding box center [1101, 412] width 20 height 20
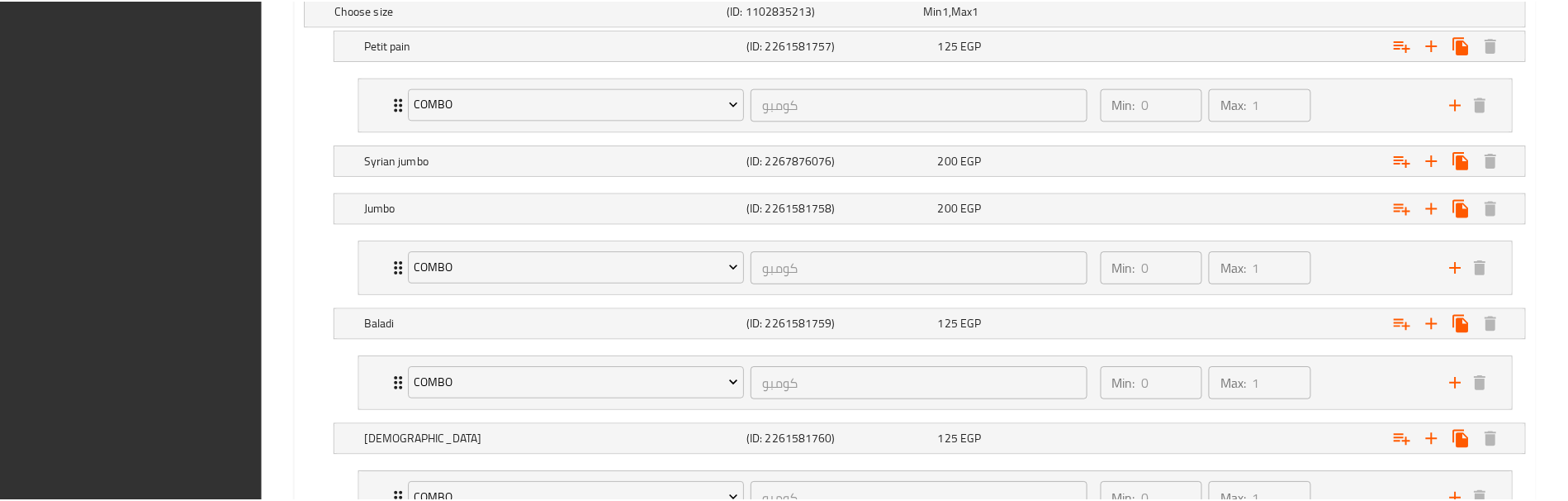
scroll to position [1143, 0]
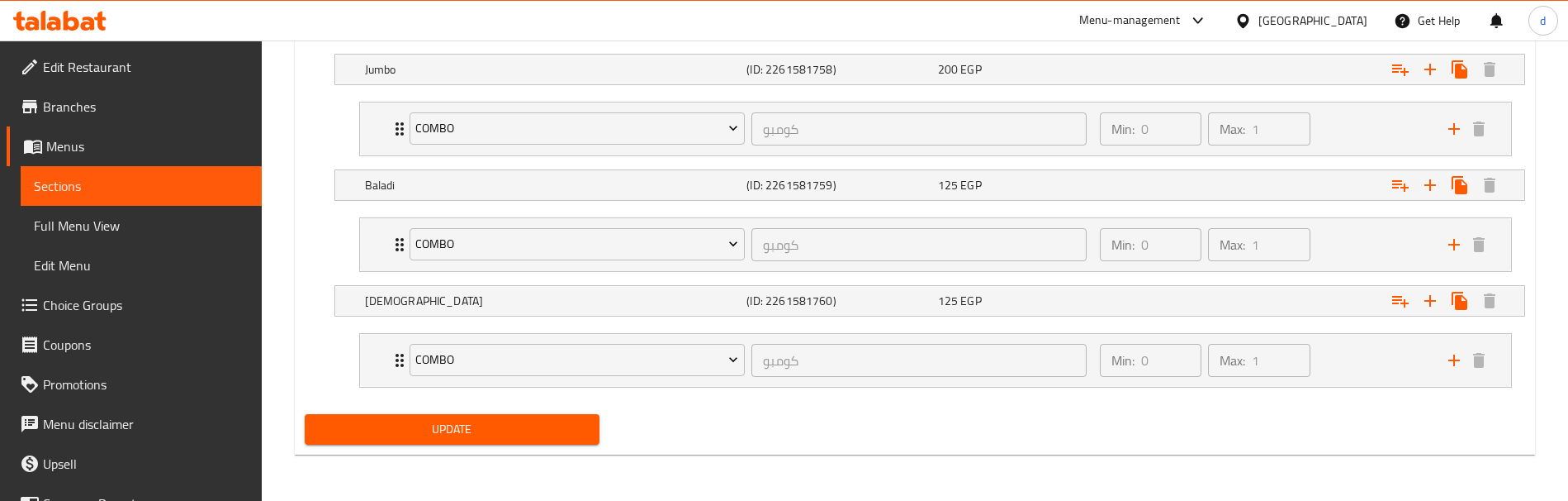
click at [720, 440] on div "Update" at bounding box center [915, 429] width 1234 height 43
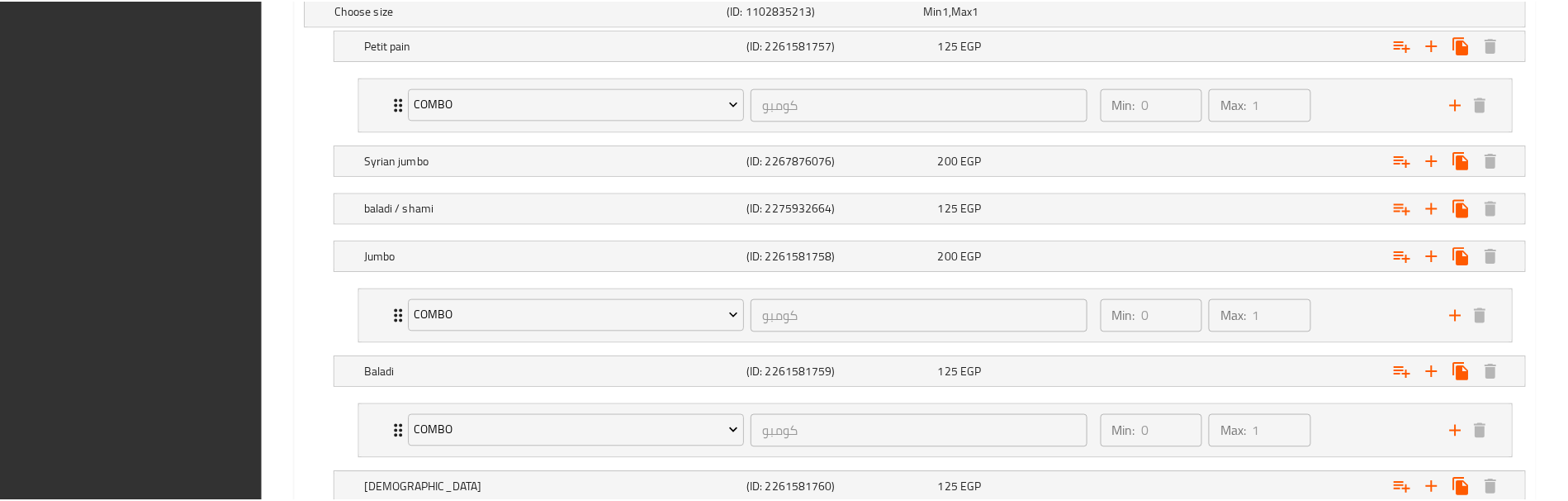
scroll to position [1190, 0]
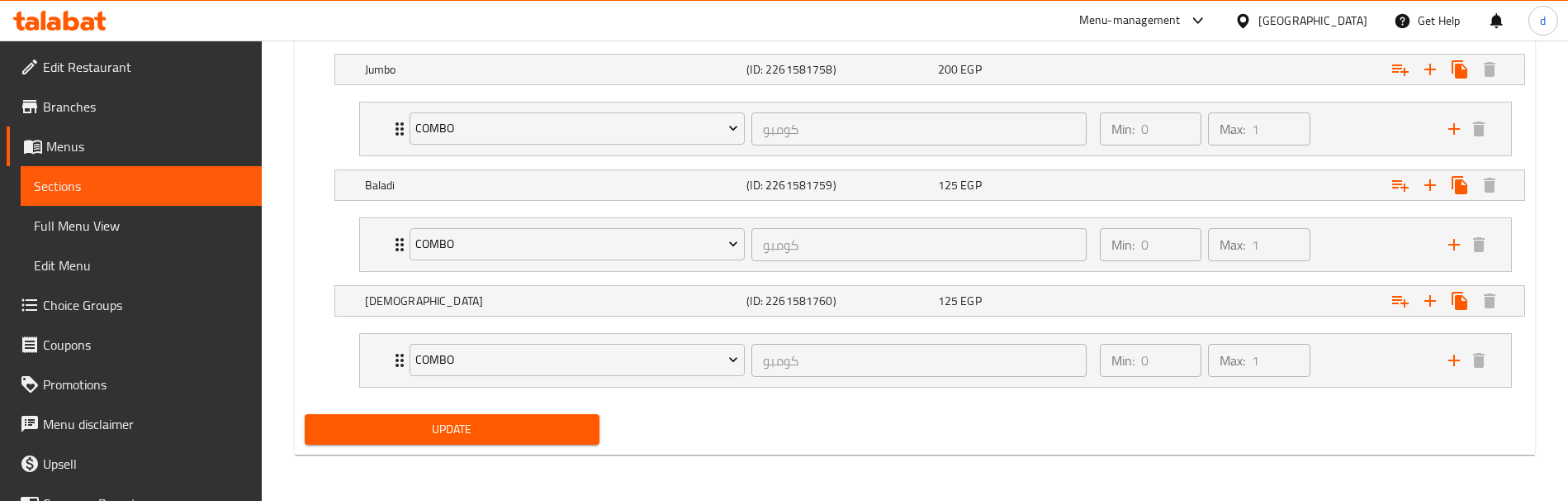
click at [151, 101] on span "Branches" at bounding box center [145, 107] width 206 height 20
